Goal: Use online tool/utility: Utilize a website feature to perform a specific function

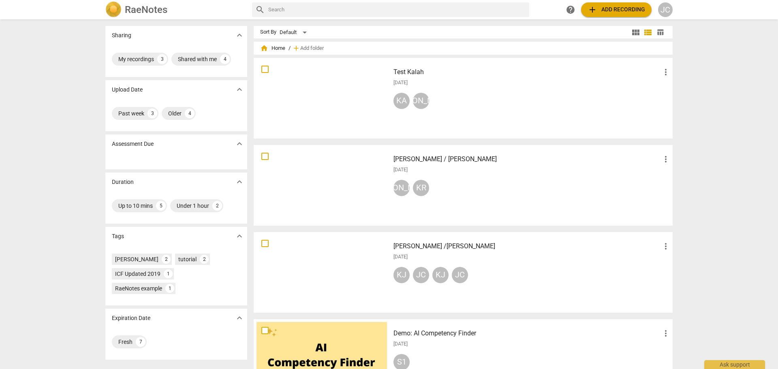
click at [327, 270] on div at bounding box center [322, 272] width 131 height 75
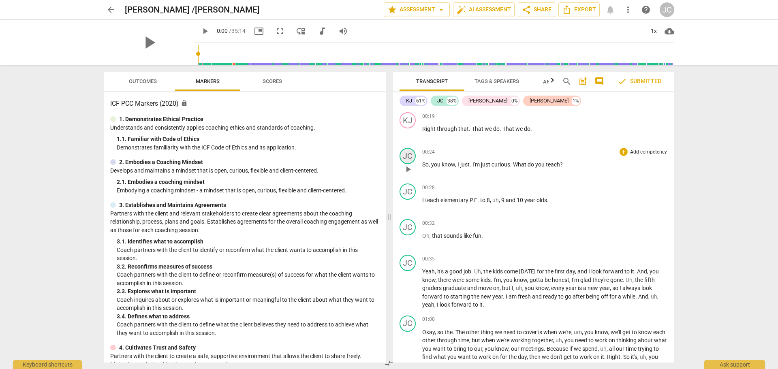
scroll to position [41, 0]
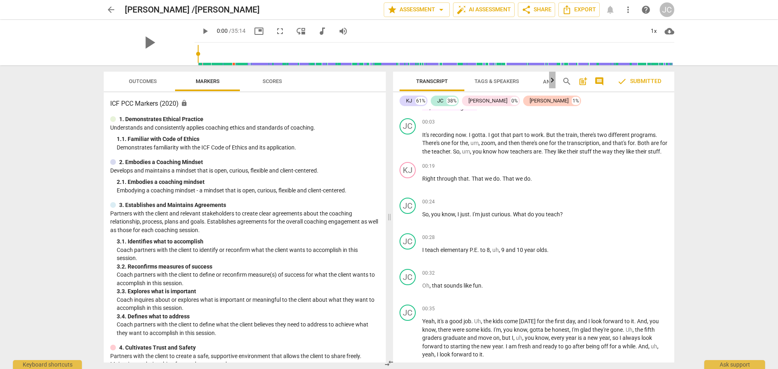
click at [552, 81] on icon "button" at bounding box center [553, 80] width 10 height 10
click at [397, 81] on icon "button" at bounding box center [396, 79] width 3 height 5
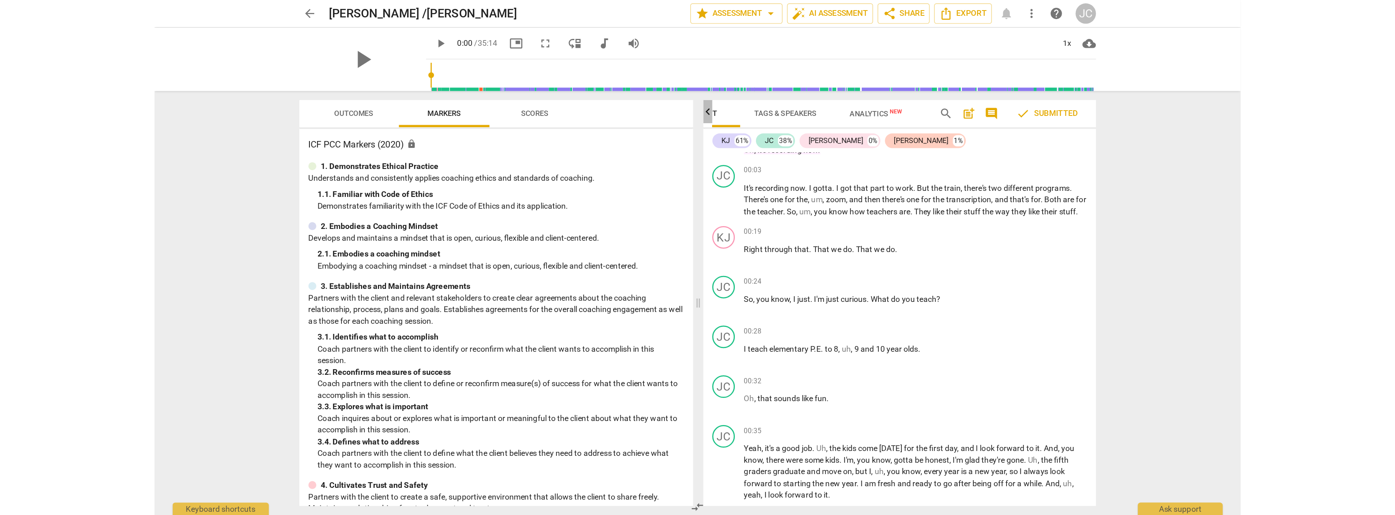
scroll to position [0, 0]
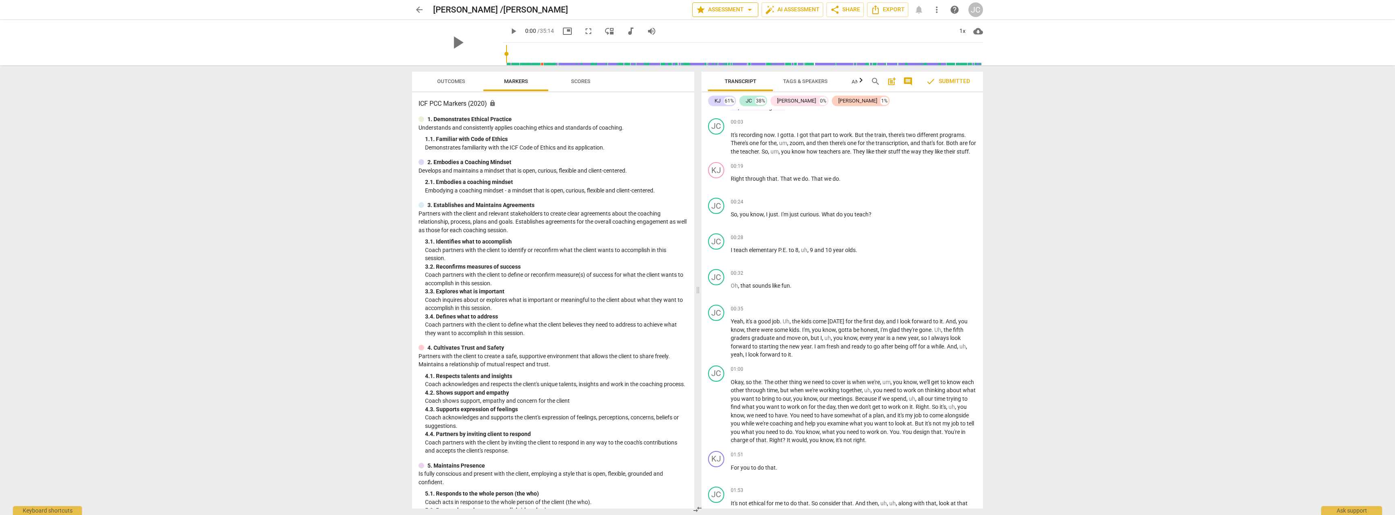
click at [747, 10] on span "arrow_drop_down" at bounding box center [750, 10] width 10 height 10
click at [778, 9] on div at bounding box center [697, 257] width 1395 height 515
click at [778, 9] on span "auto_fix_high AI Assessment" at bounding box center [792, 10] width 54 height 10
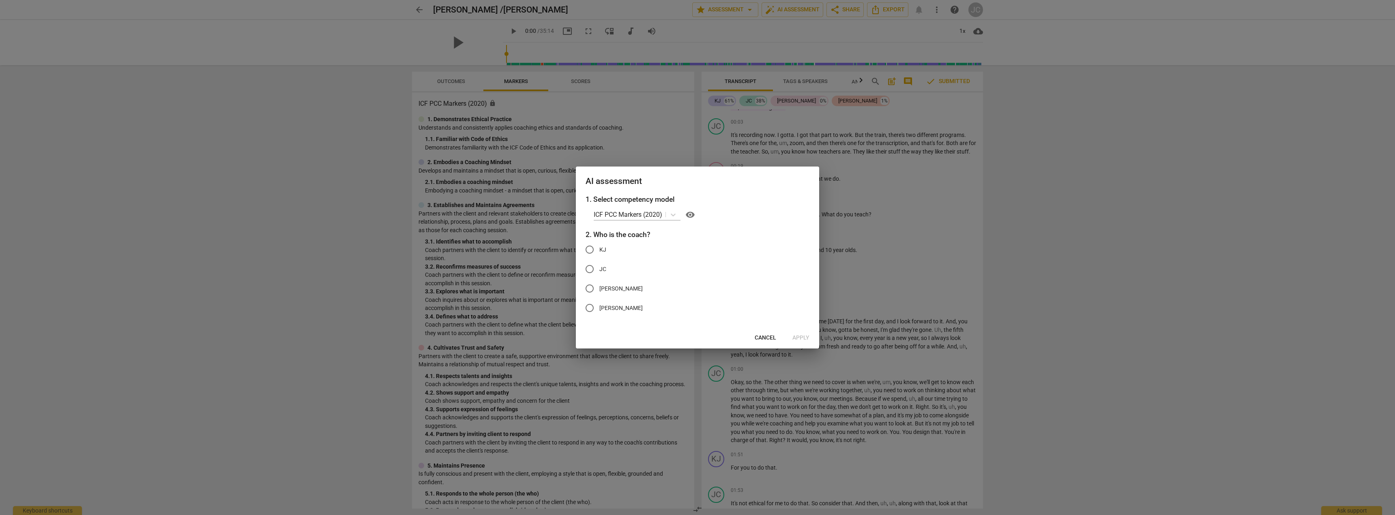
click at [593, 268] on input "JC" at bounding box center [589, 268] width 19 height 19
radio input "true"
click at [778, 339] on span "Apply" at bounding box center [800, 338] width 17 height 8
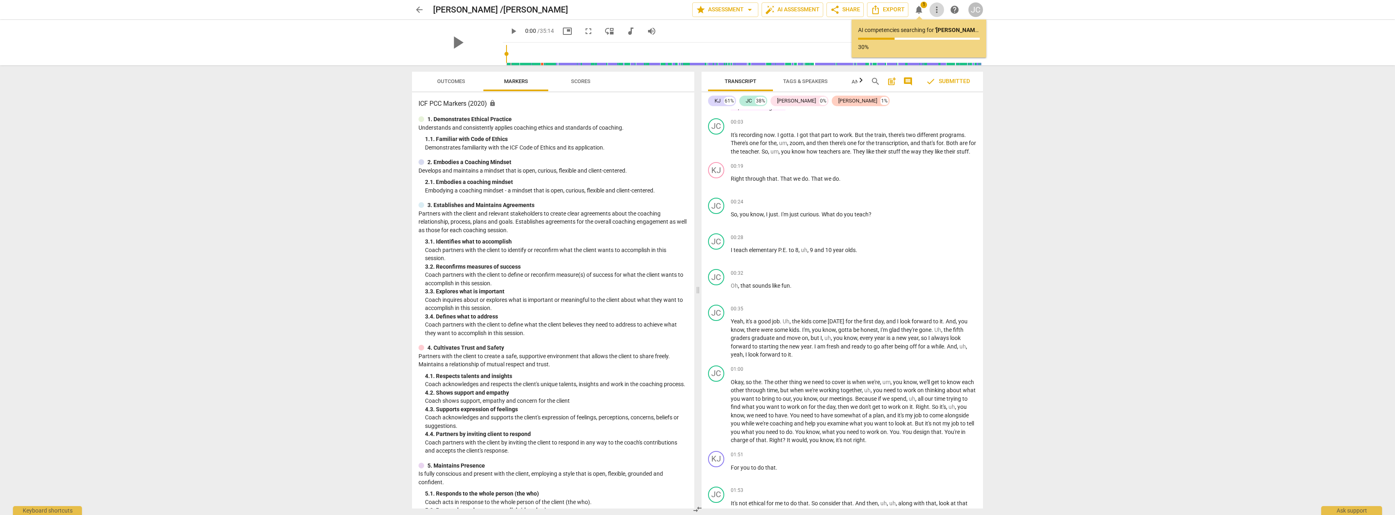
click at [778, 12] on span "more_vert" at bounding box center [937, 10] width 10 height 10
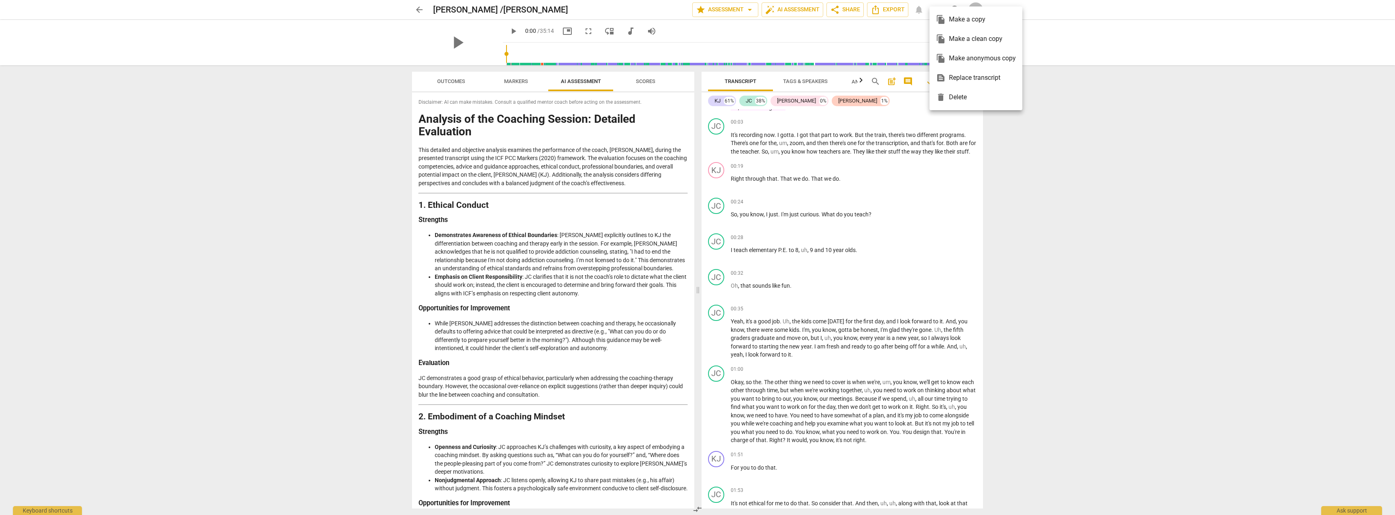
click at [778, 26] on div at bounding box center [697, 257] width 1395 height 515
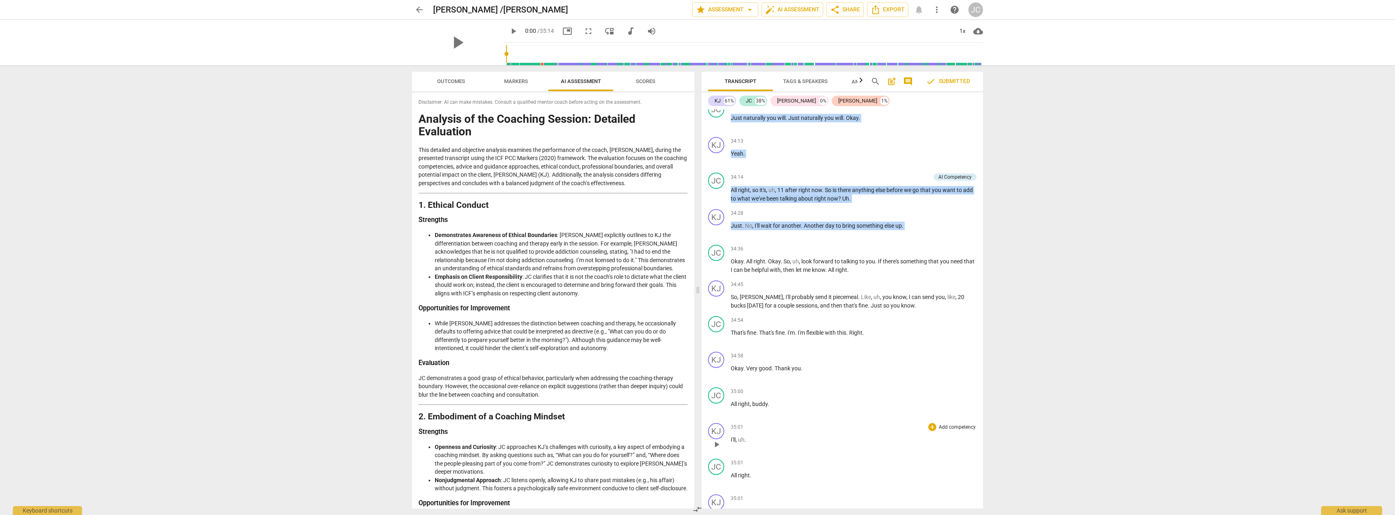
scroll to position [6316, 0]
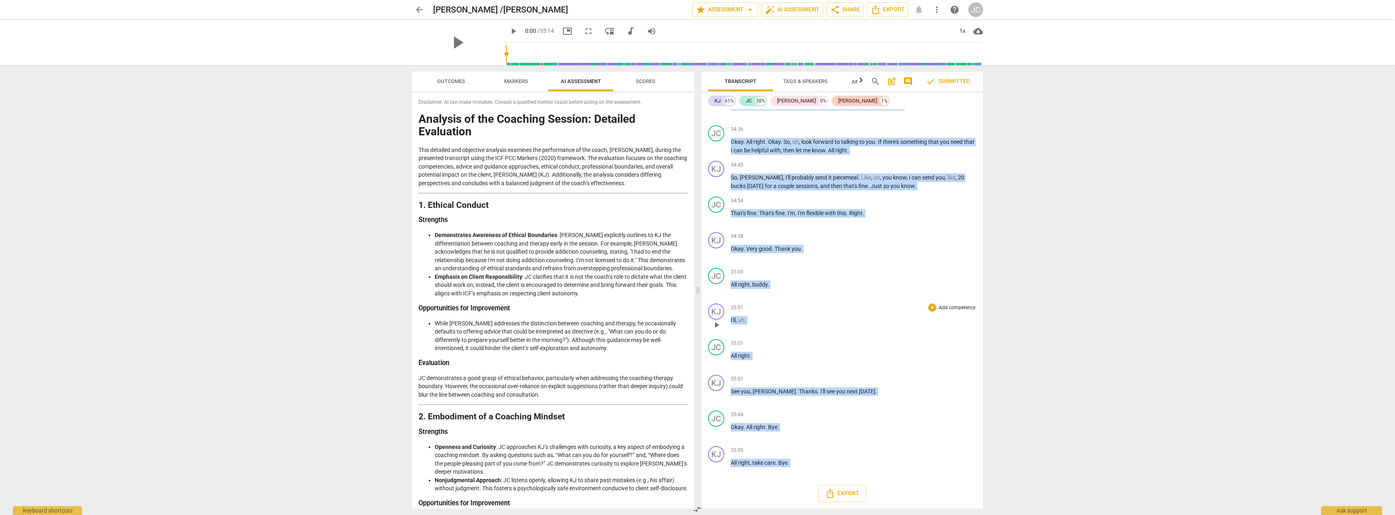
drag, startPoint x: 708, startPoint y: 118, endPoint x: 932, endPoint y: 467, distance: 415.5
click at [778, 369] on div "KJ play_arrow pause 00:02 + Add competency 1.Supervision Process 2.Facilitates …" at bounding box center [841, 308] width 281 height 399
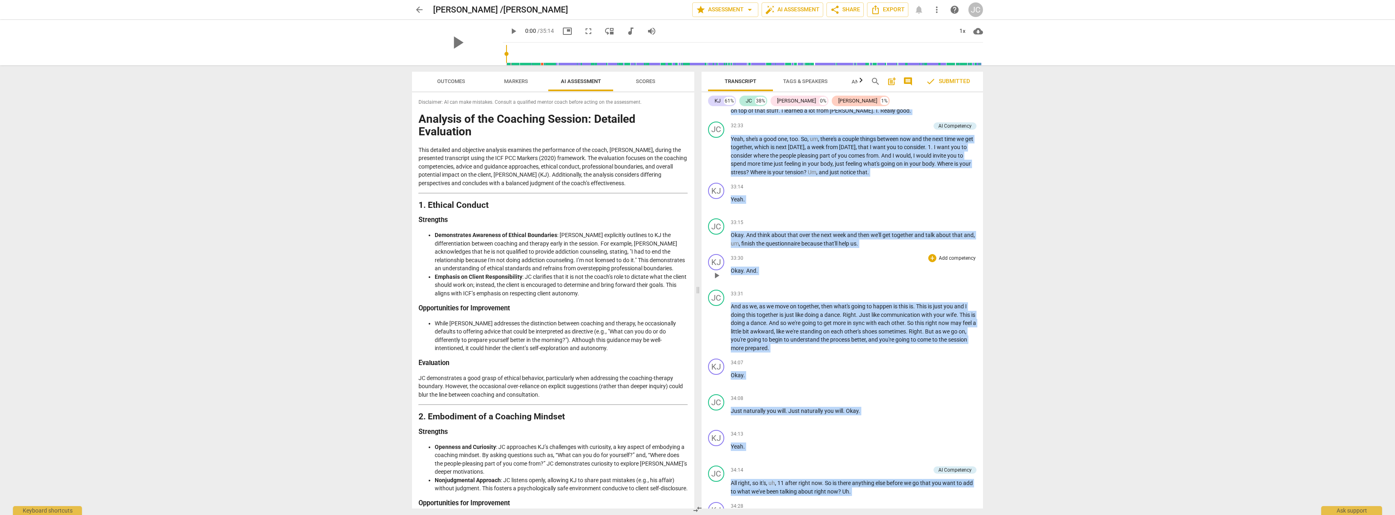
scroll to position [5627, 0]
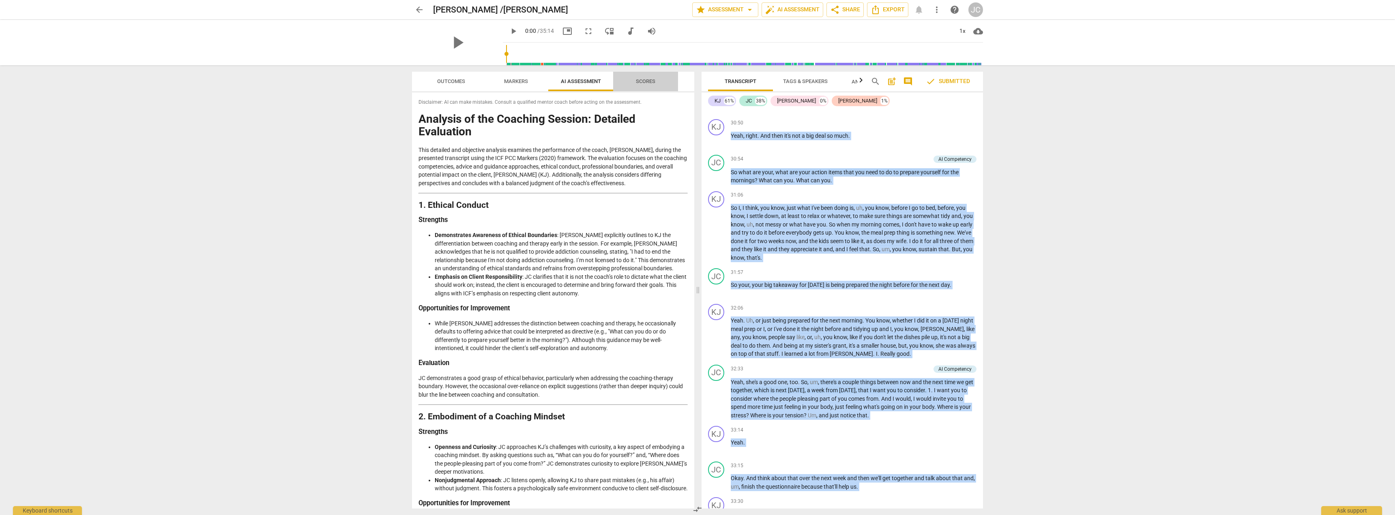
click at [640, 81] on span "Scores" at bounding box center [645, 81] width 19 height 6
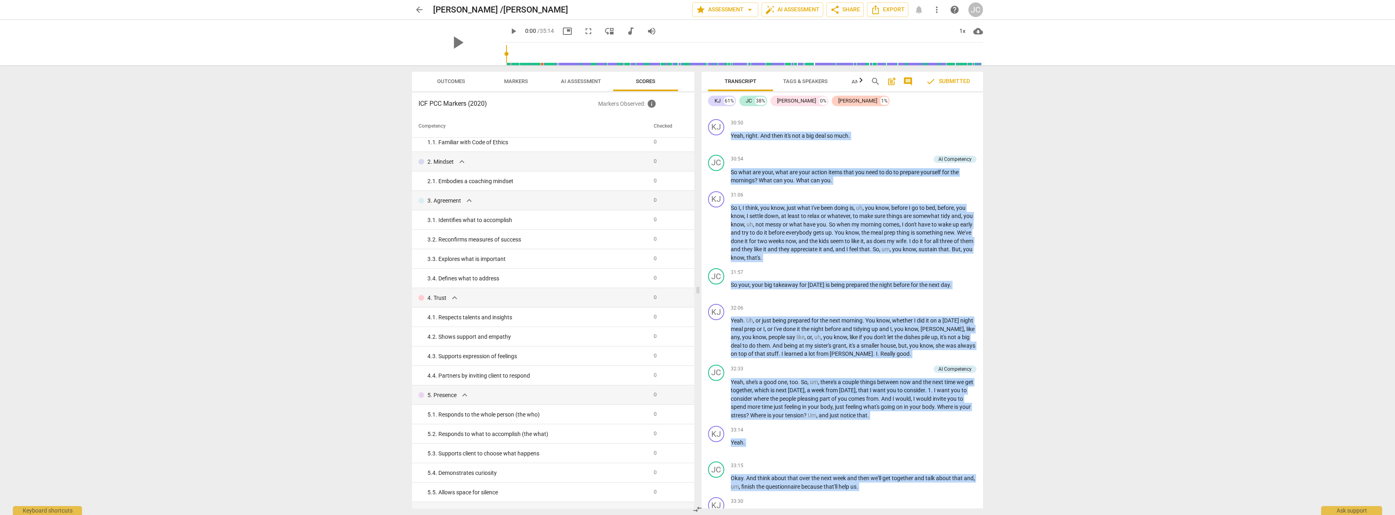
scroll to position [0, 0]
click at [576, 80] on span "AI Assessment" at bounding box center [581, 81] width 40 height 6
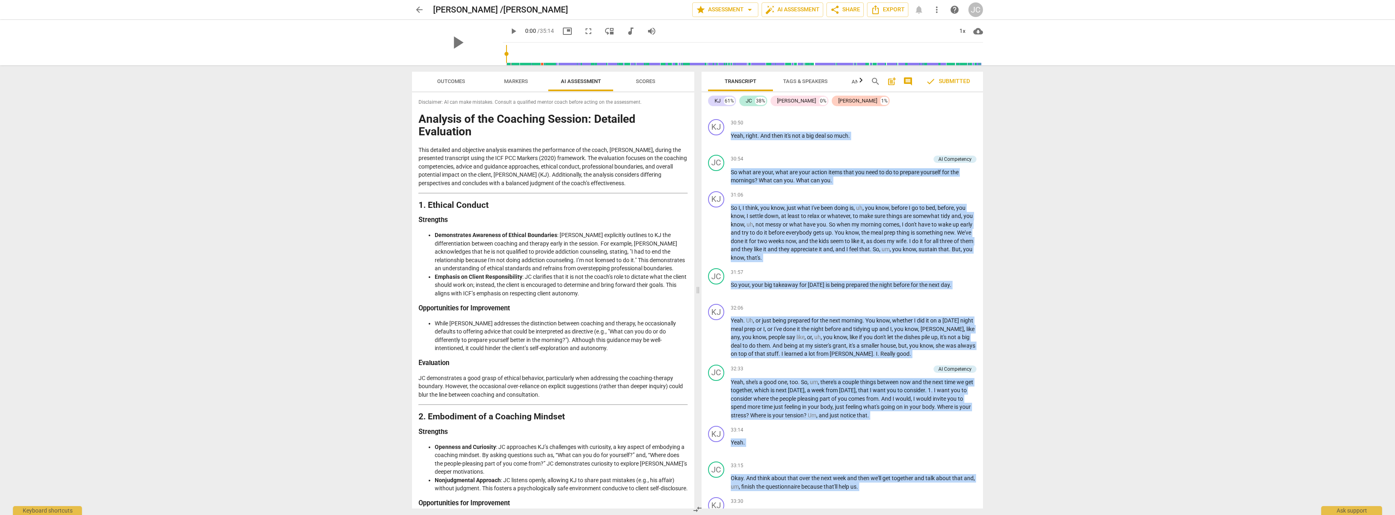
click at [506, 82] on span "Markers" at bounding box center [516, 81] width 24 height 6
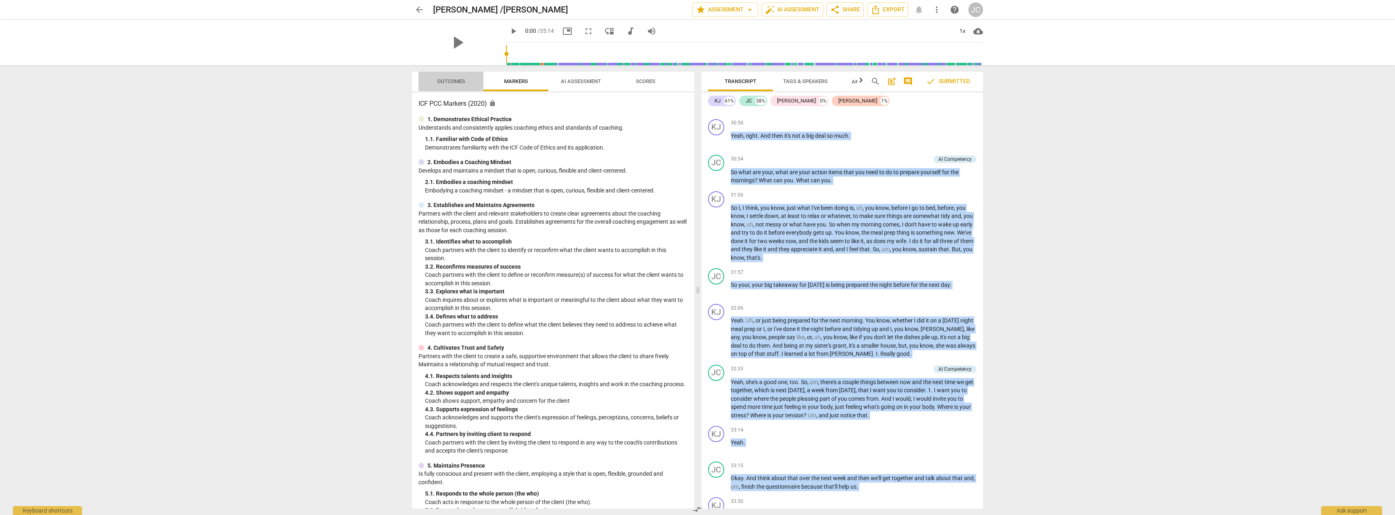
click at [444, 84] on span "Outcomes" at bounding box center [451, 81] width 28 height 6
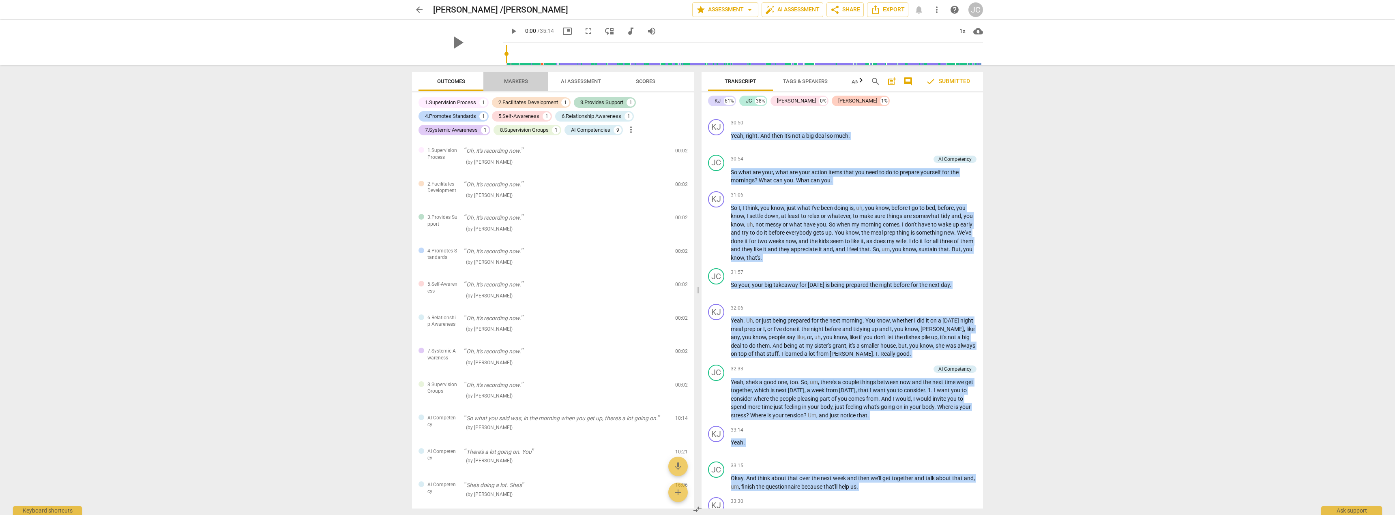
click at [515, 85] on span "Markers" at bounding box center [515, 81] width 43 height 11
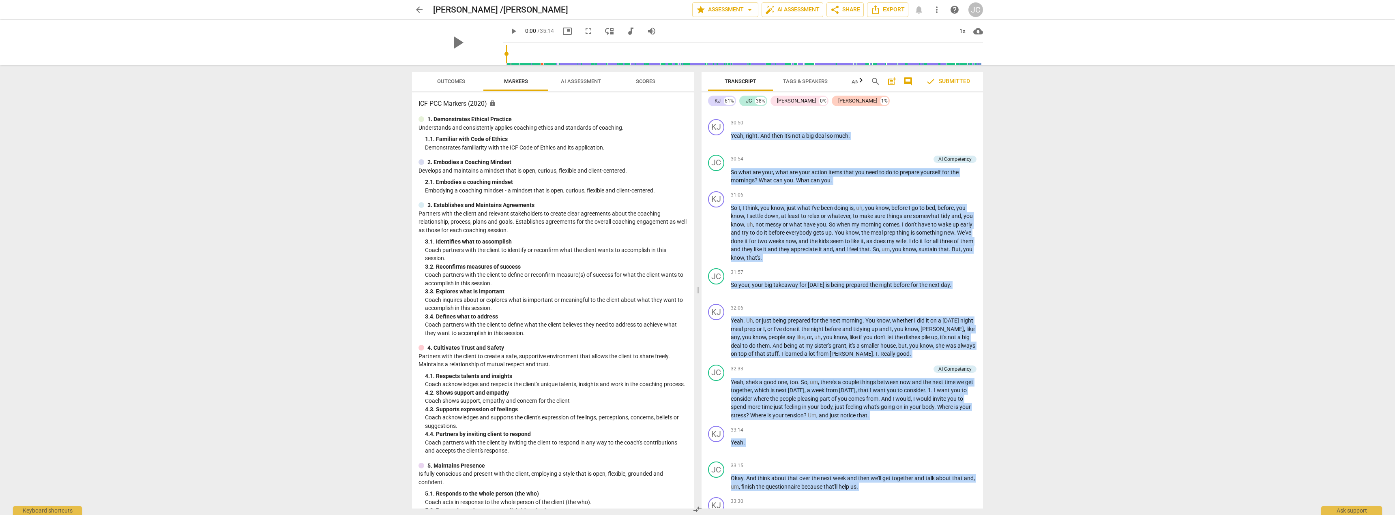
click at [570, 81] on span "AI Assessment" at bounding box center [581, 81] width 40 height 6
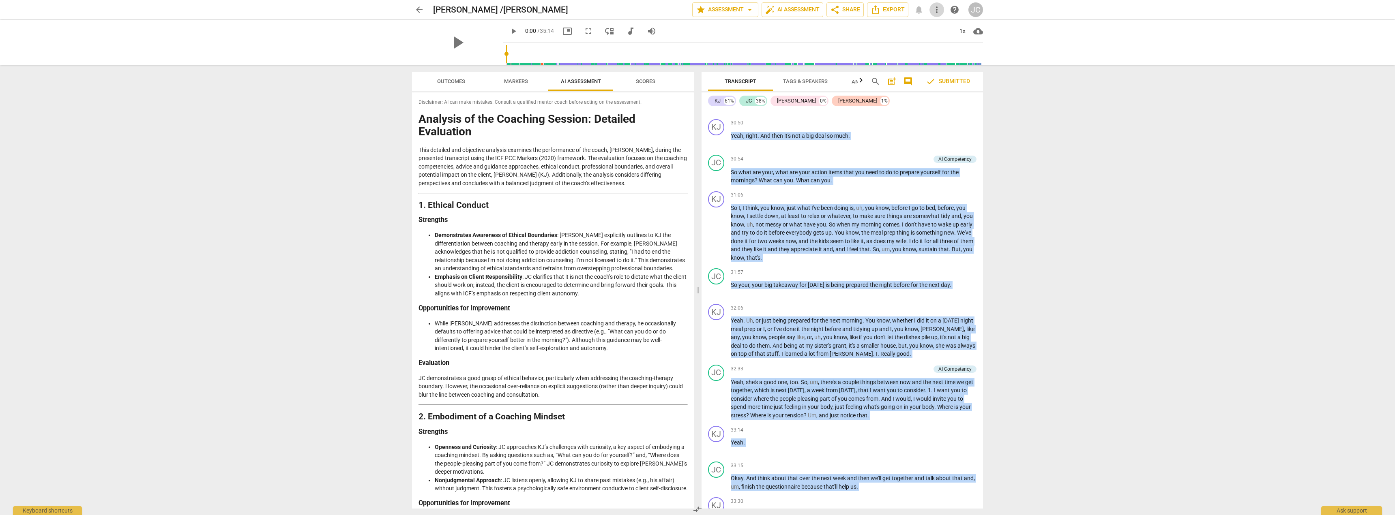
click at [778, 10] on span "more_vert" at bounding box center [937, 10] width 10 height 10
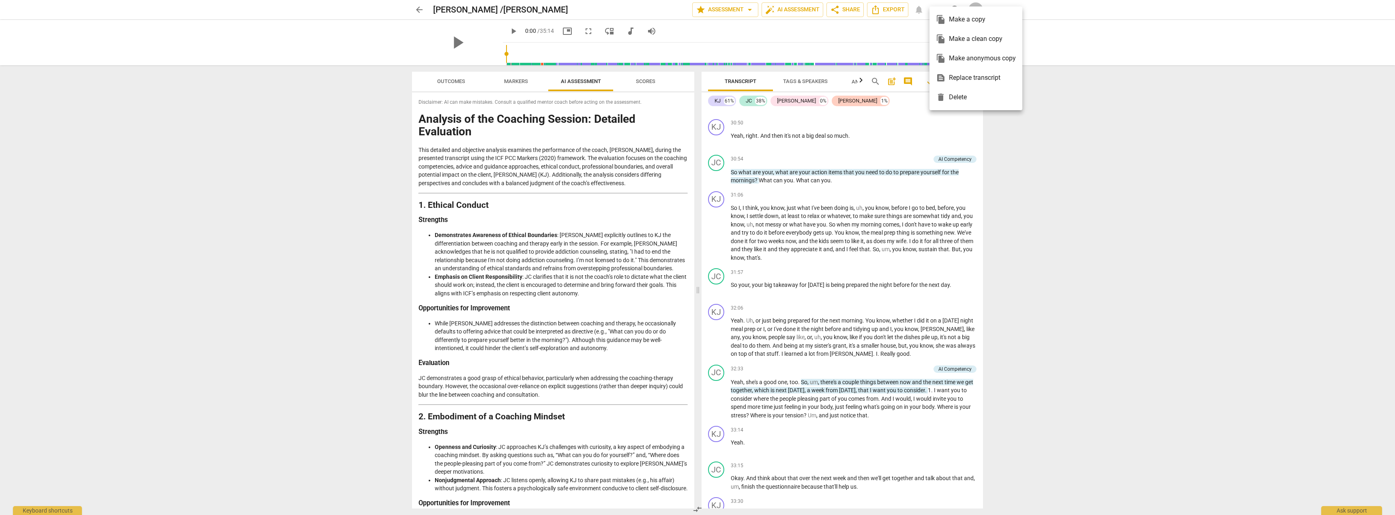
click at [778, 7] on div at bounding box center [697, 257] width 1395 height 515
drag, startPoint x: 978, startPoint y: 30, endPoint x: 1084, endPoint y: 19, distance: 106.4
click at [778, 19] on div "arrow_back [PERSON_NAME] /[PERSON_NAME] edit star Assessment arrow_drop_down au…" at bounding box center [697, 9] width 1382 height 19
click at [778, 9] on span "more_vert" at bounding box center [937, 10] width 10 height 10
click at [778, 17] on div "file_copy Make a copy" at bounding box center [976, 19] width 80 height 19
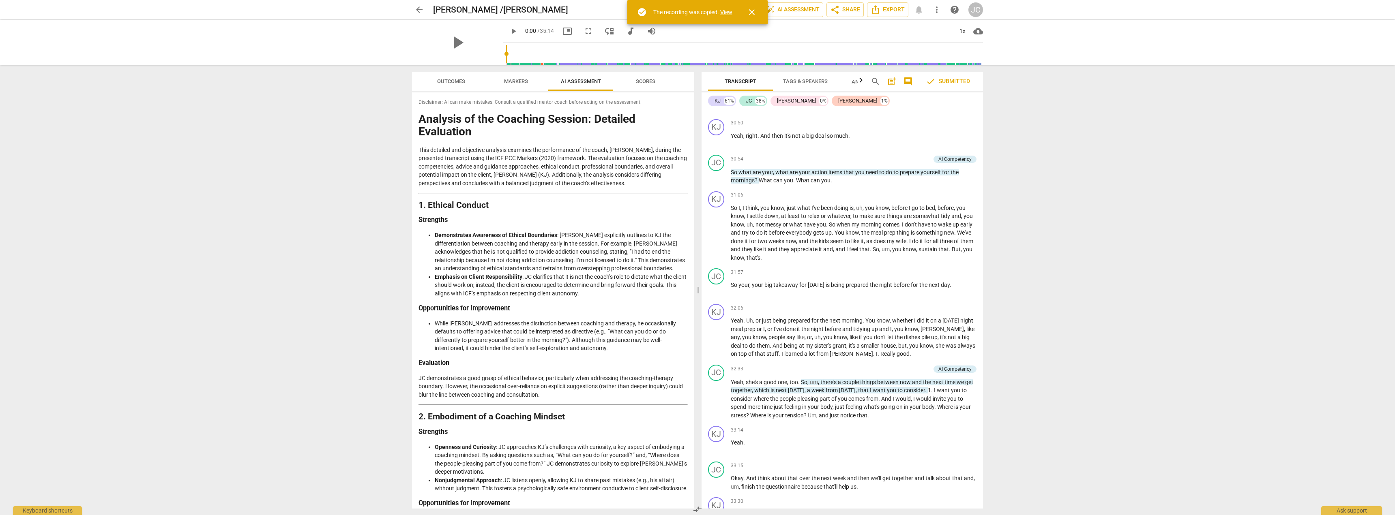
click at [727, 12] on link "View" at bounding box center [726, 12] width 12 height 6
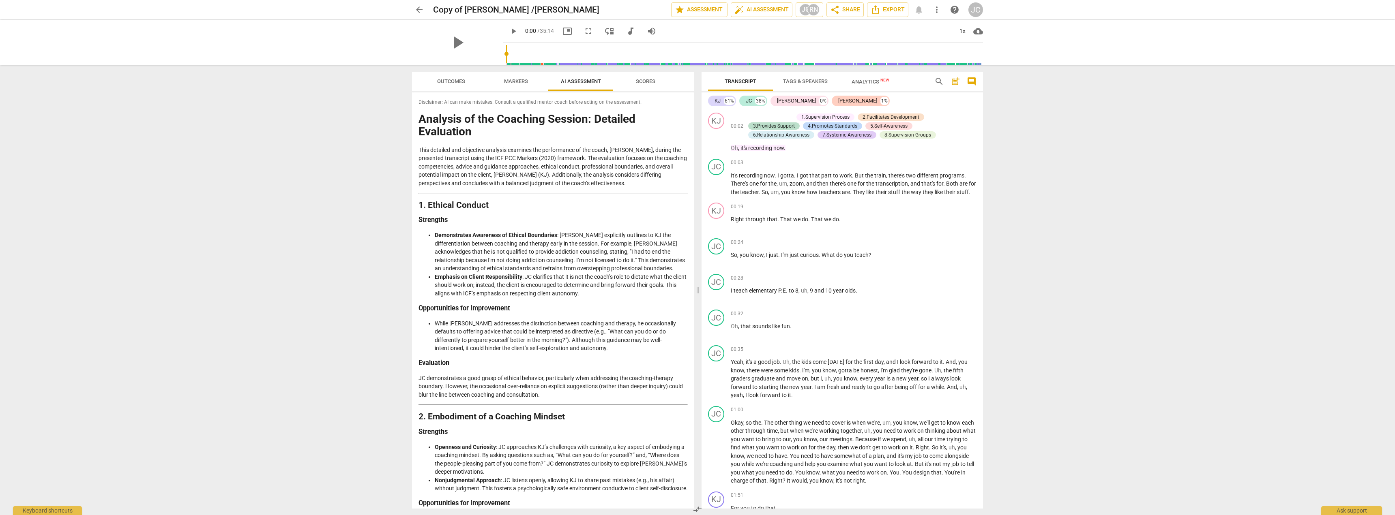
click at [778, 9] on div "arrow_back Copy of [PERSON_NAME] /[PERSON_NAME] edit star Assessment auto_fix_h…" at bounding box center [697, 9] width 571 height 15
click at [778, 11] on span "help" at bounding box center [955, 10] width 10 height 10
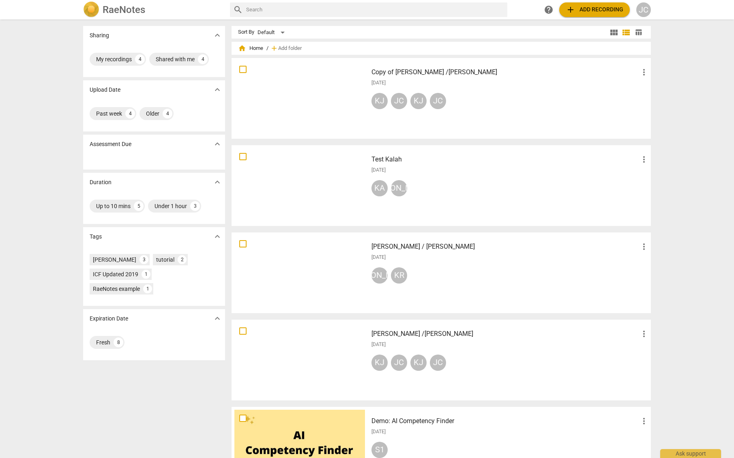
click at [642, 73] on span "more_vert" at bounding box center [644, 72] width 10 height 10
click at [650, 93] on li "Delete" at bounding box center [653, 91] width 31 height 19
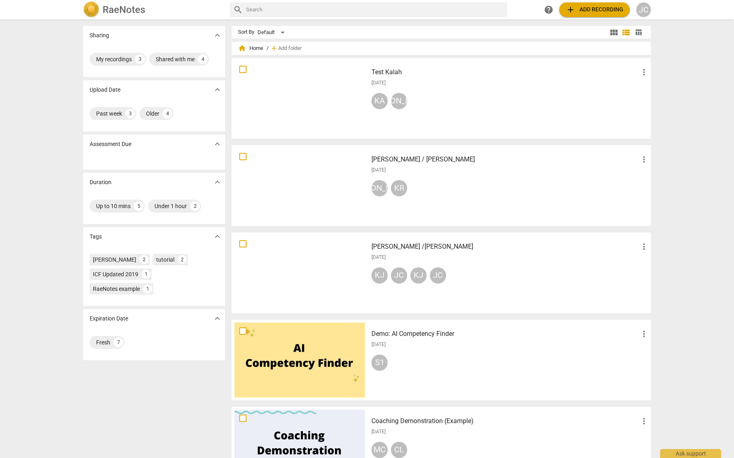
click at [293, 186] on div at bounding box center [299, 185] width 131 height 75
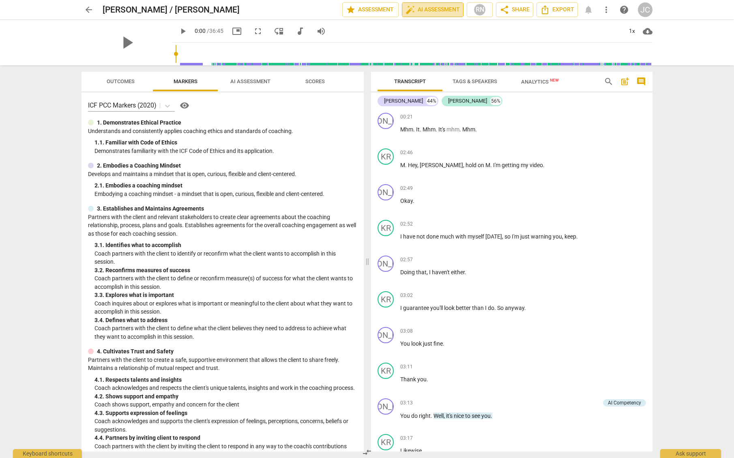
click at [434, 11] on span "auto_fix_high AI Assessment" at bounding box center [432, 10] width 54 height 10
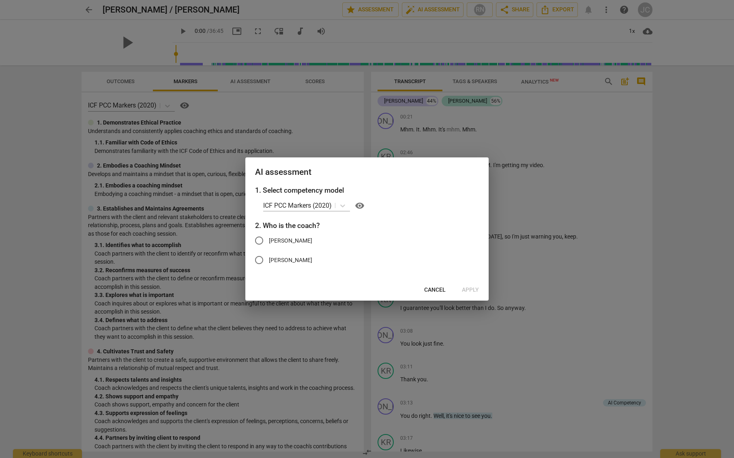
click at [260, 241] on input "[PERSON_NAME]" at bounding box center [258, 240] width 19 height 19
radio input "true"
click at [471, 289] on span "Apply" at bounding box center [470, 290] width 17 height 8
